Goal: Task Accomplishment & Management: Manage account settings

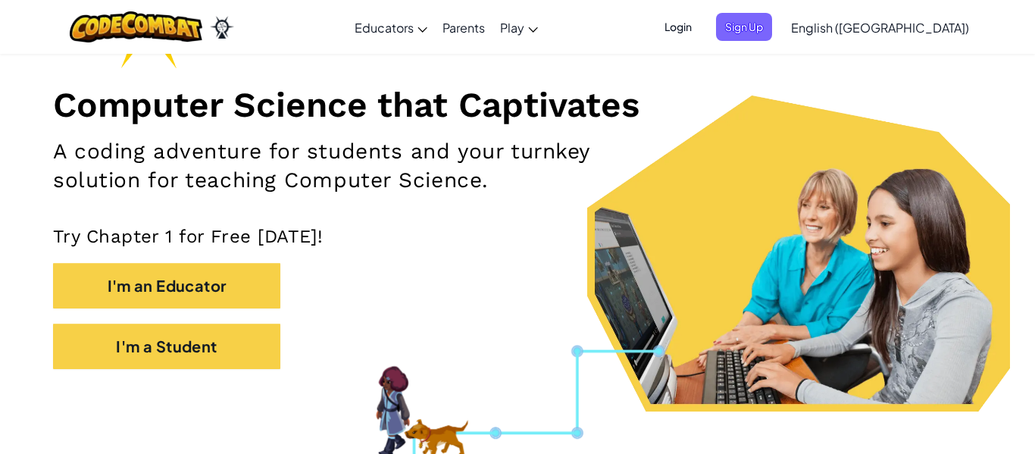
scroll to position [242, 0]
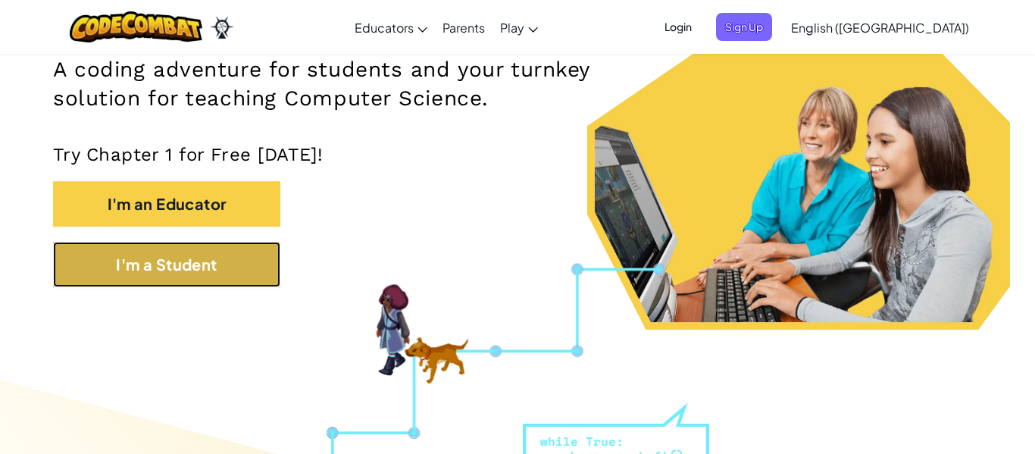
click at [214, 267] on button "I'm a Student" at bounding box center [166, 264] width 227 height 45
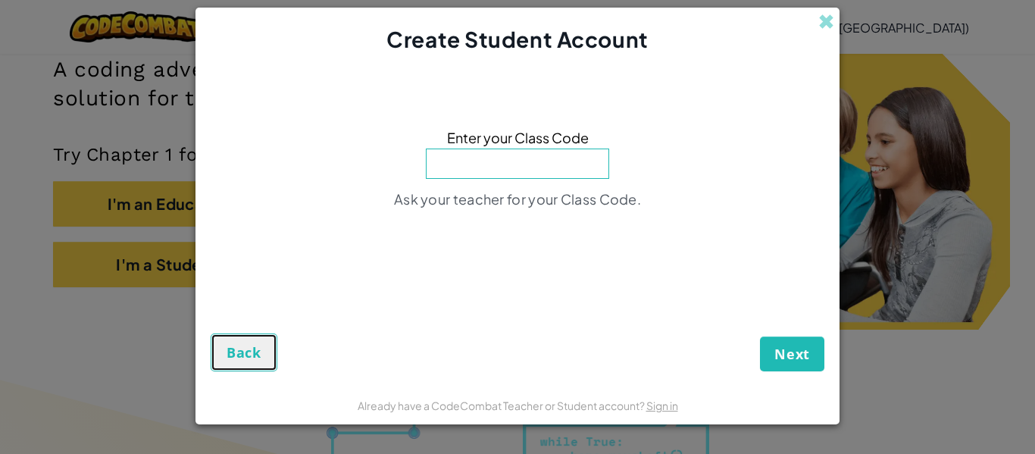
click at [214, 355] on button "Back" at bounding box center [244, 352] width 67 height 38
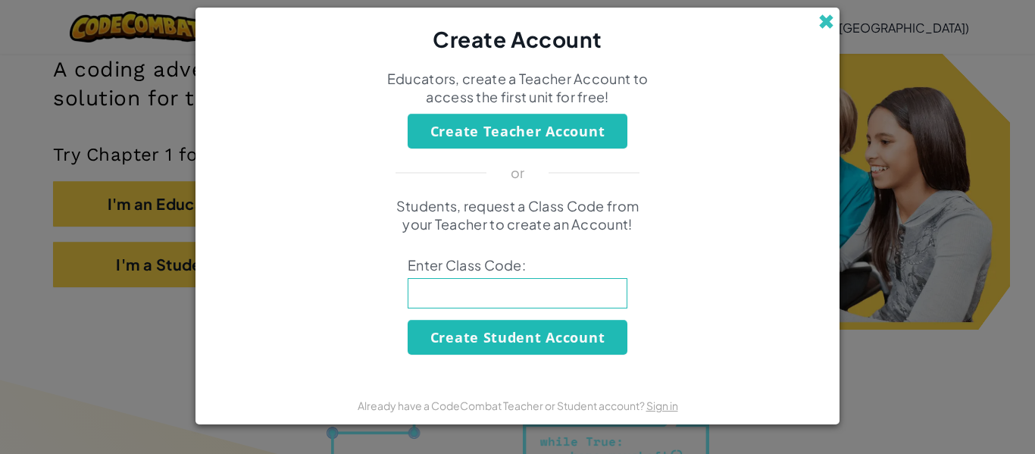
click at [833, 15] on span at bounding box center [826, 22] width 16 height 16
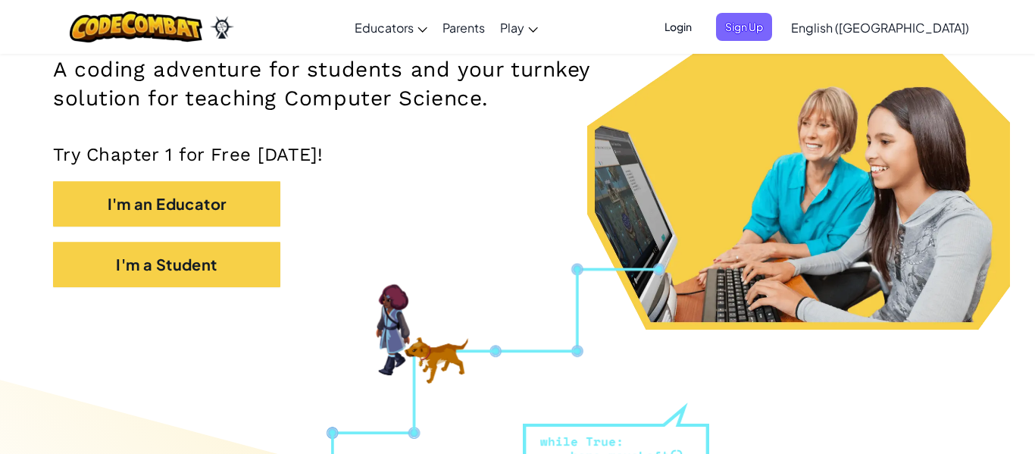
click at [701, 22] on span "Login" at bounding box center [677, 27] width 45 height 28
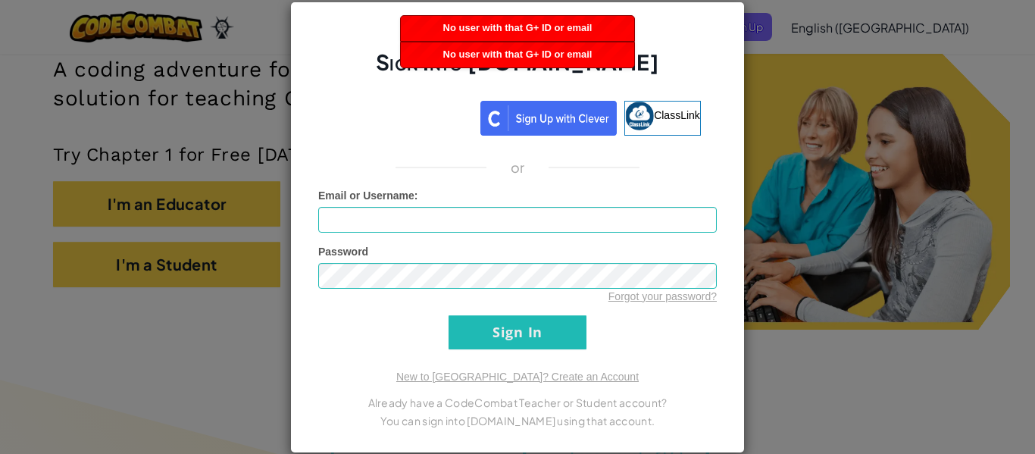
click at [323, 236] on form "Email or Username : Password Forgot your password? Sign In" at bounding box center [517, 268] width 399 height 161
click at [329, 223] on input "Email or Username :" at bounding box center [517, 220] width 399 height 26
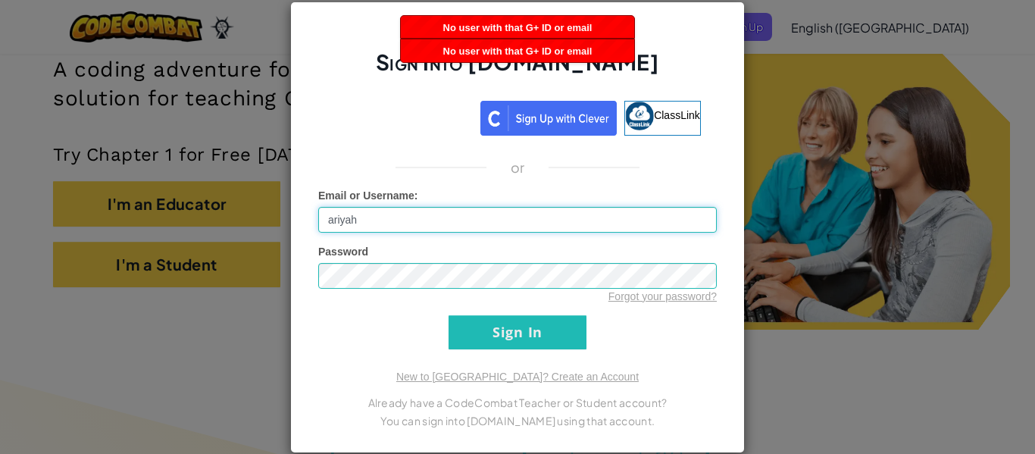
click at [382, 226] on input "ariyah" at bounding box center [517, 220] width 399 height 26
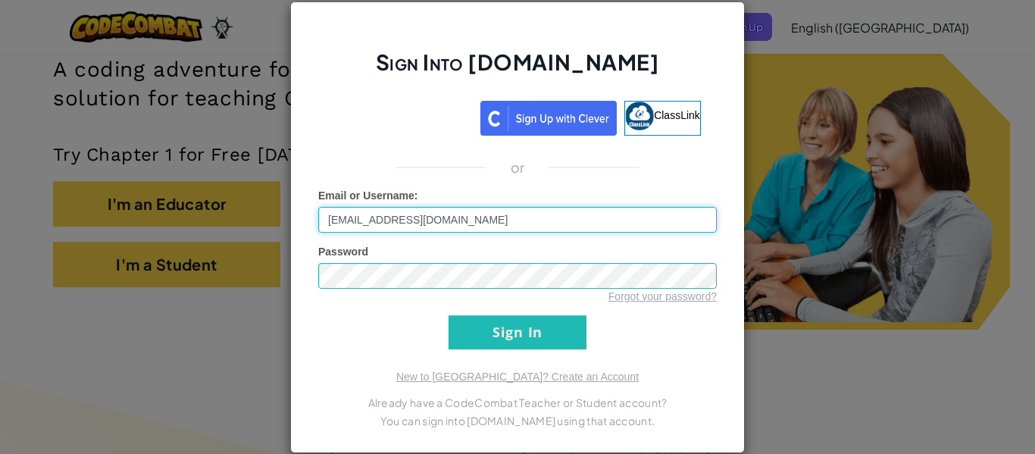
type input "[EMAIL_ADDRESS][DOMAIN_NAME]"
click at [483, 341] on input "Sign In" at bounding box center [518, 332] width 138 height 34
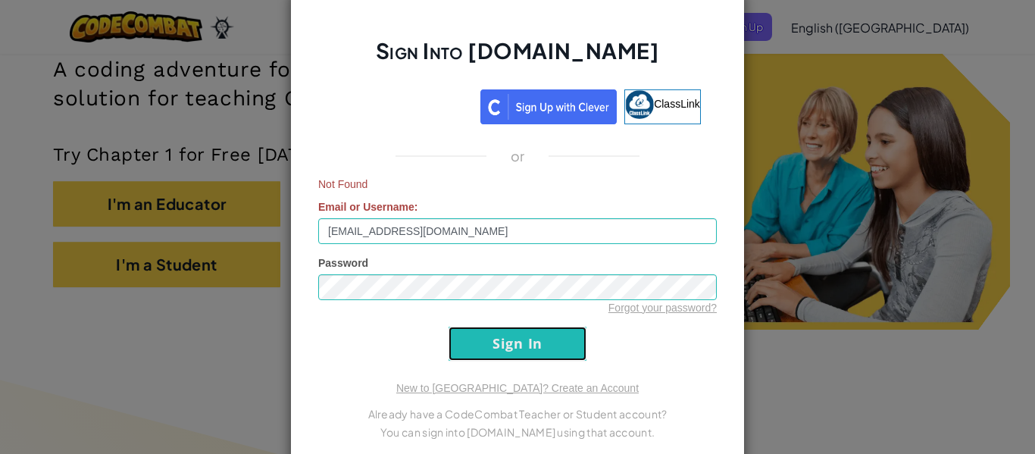
click at [483, 341] on input "Sign In" at bounding box center [518, 344] width 138 height 34
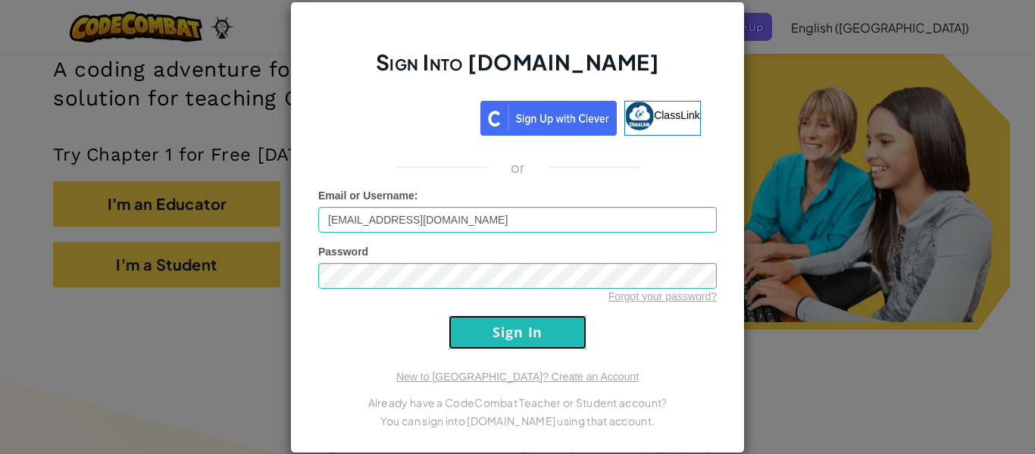
click at [483, 341] on input "Sign In" at bounding box center [518, 332] width 138 height 34
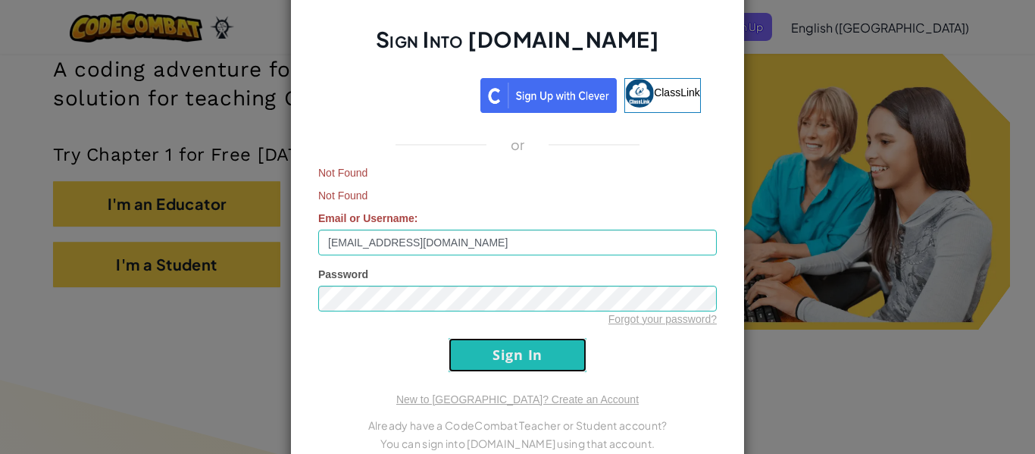
click at [483, 341] on input "Sign In" at bounding box center [518, 355] width 138 height 34
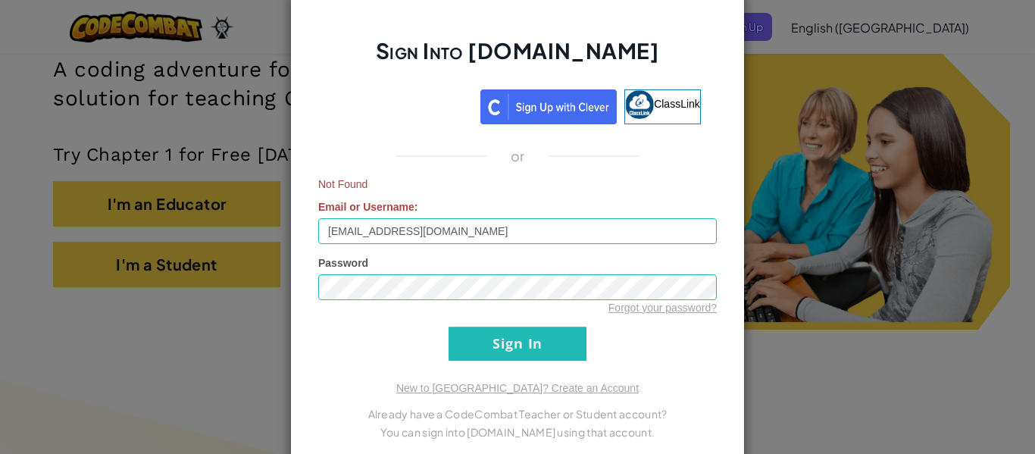
click at [567, 63] on h2 "Sign Into [DOMAIN_NAME]" at bounding box center [517, 58] width 399 height 44
click at [1001, 77] on div "Sign Into [DOMAIN_NAME] ClassLink or Not Found Email or Username : [PERSON_NAME…" at bounding box center [517, 227] width 1035 height 454
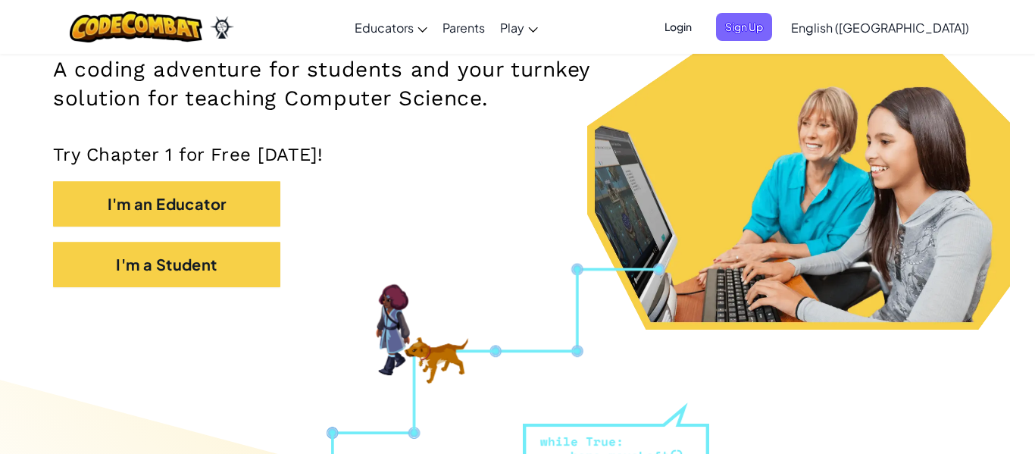
click at [701, 33] on span "Login" at bounding box center [677, 27] width 45 height 28
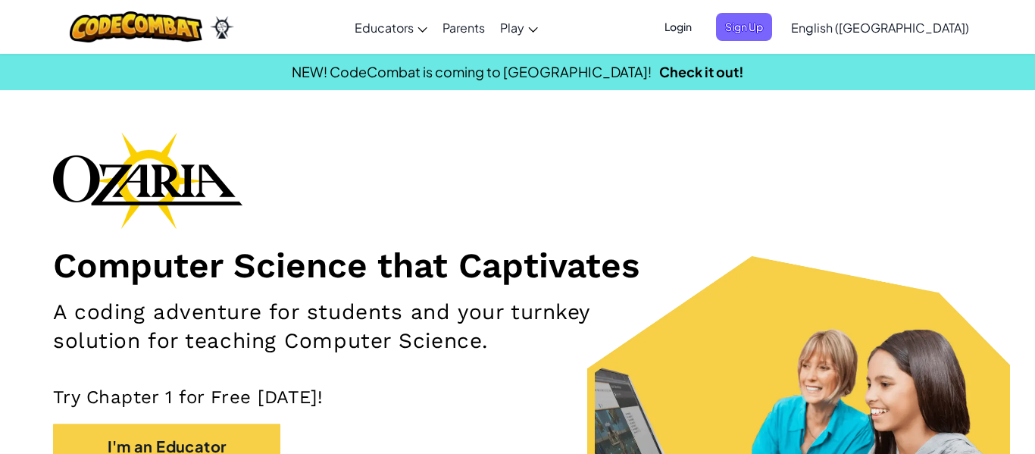
click at [701, 29] on span "Login" at bounding box center [677, 27] width 45 height 28
